Goal: Find contact information: Find contact information

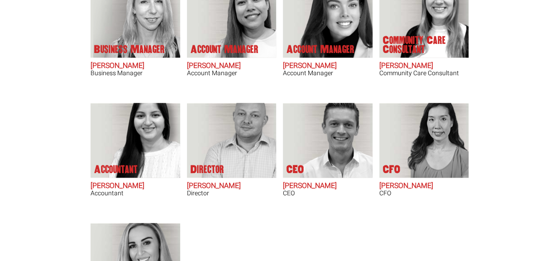
scroll to position [415, 0]
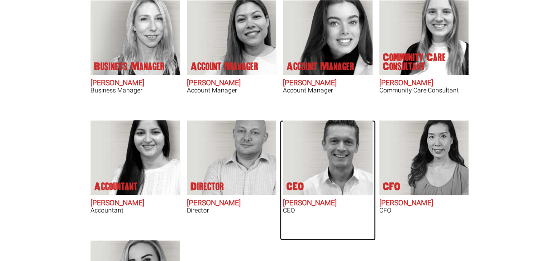
click at [303, 202] on h2 "Geoff Millar" at bounding box center [328, 203] width 90 height 8
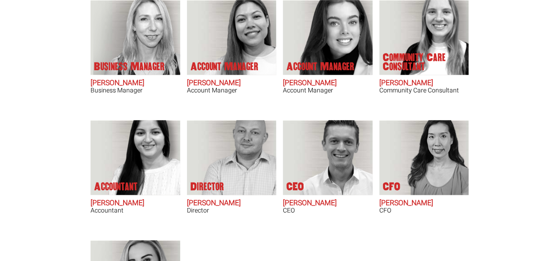
click at [77, 34] on body "Sydney: +61 2 8346 6720 Contractors Timesheets Workplace health and safety Cont…" at bounding box center [279, 47] width 559 height 924
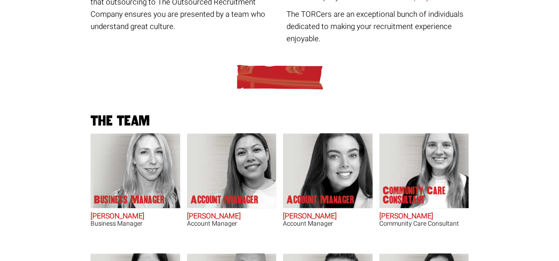
scroll to position [309, 0]
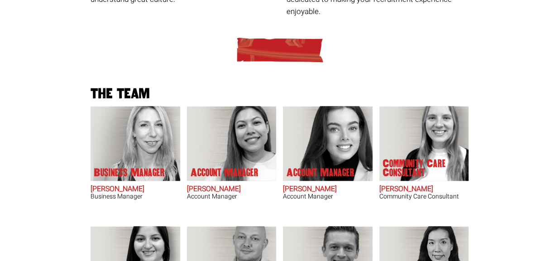
click at [222, 57] on div at bounding box center [279, 49] width 385 height 27
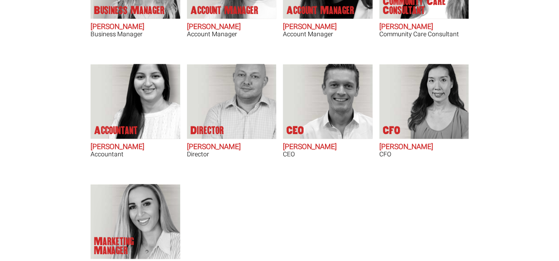
scroll to position [430, 0]
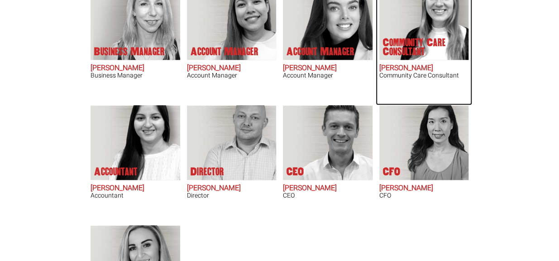
click at [419, 42] on p "Community Care Consultant" at bounding box center [419, 47] width 72 height 18
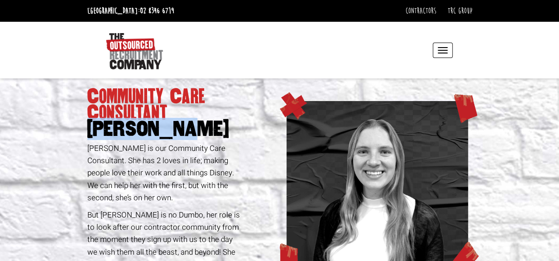
drag, startPoint x: 175, startPoint y: 131, endPoint x: 88, endPoint y: 127, distance: 87.5
click at [88, 127] on span "Anna Reddy" at bounding box center [165, 129] width 156 height 16
copy span "Anna Reddy"
click at [188, 57] on div at bounding box center [147, 50] width 88 height 39
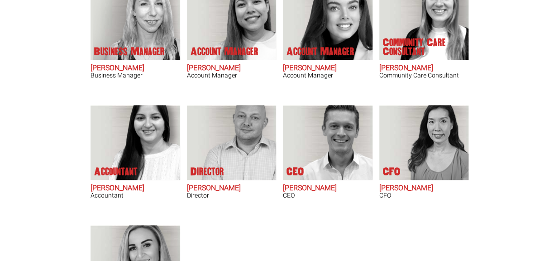
scroll to position [430, 0]
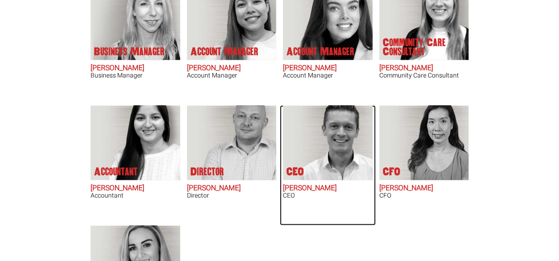
click at [319, 168] on img at bounding box center [334, 142] width 77 height 75
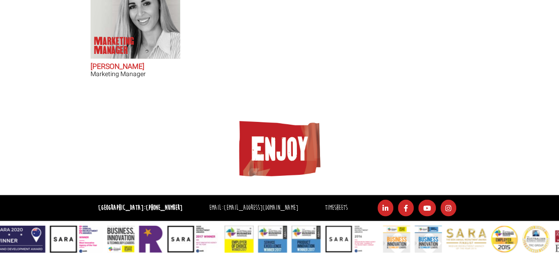
scroll to position [0, 0]
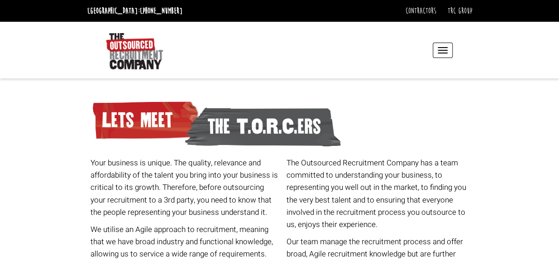
click at [442, 48] on button "Toggle navigation" at bounding box center [443, 50] width 20 height 15
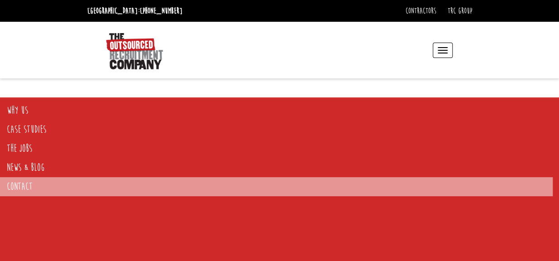
click at [86, 188] on link "Contact" at bounding box center [276, 186] width 553 height 19
click at [15, 185] on link "Contact" at bounding box center [276, 186] width 553 height 19
click at [54, 191] on link "Contact" at bounding box center [276, 186] width 553 height 19
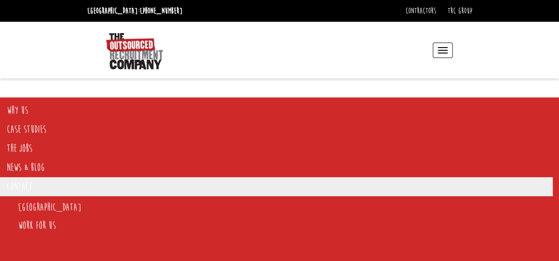
click at [48, 206] on li "[GEOGRAPHIC_DATA]" at bounding box center [285, 207] width 535 height 18
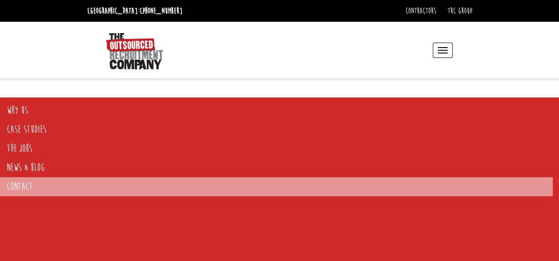
click at [25, 192] on link "Contact" at bounding box center [276, 186] width 553 height 19
click at [28, 184] on link "Contact" at bounding box center [276, 186] width 553 height 19
click at [102, 186] on link "Contact" at bounding box center [276, 186] width 553 height 19
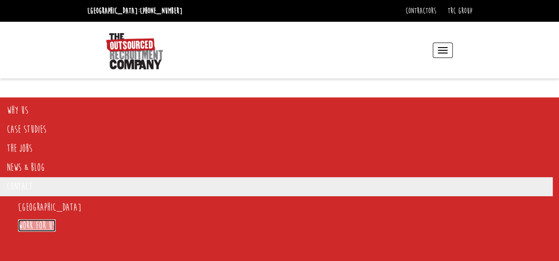
click at [50, 226] on link "Work for us" at bounding box center [37, 225] width 38 height 12
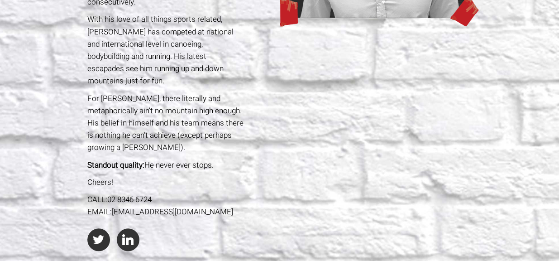
scroll to position [294, 0]
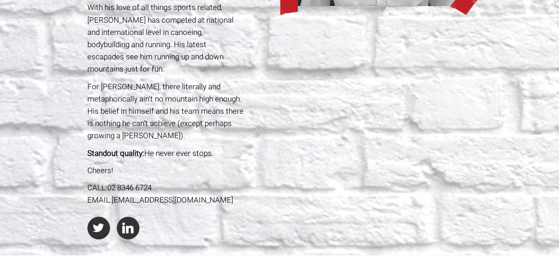
click at [315, 71] on div "CEO [PERSON_NAME] Don’t let that stubble-free baby face fool you. [PERSON_NAME]…" at bounding box center [280, 19] width 392 height 471
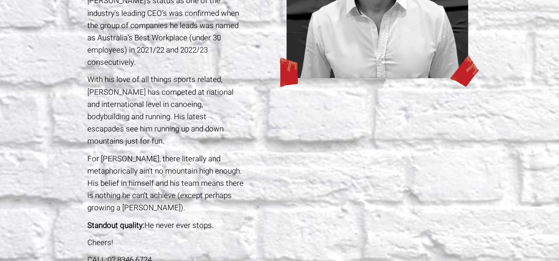
scroll to position [0, 0]
